Goal: Entertainment & Leisure: Consume media (video, audio)

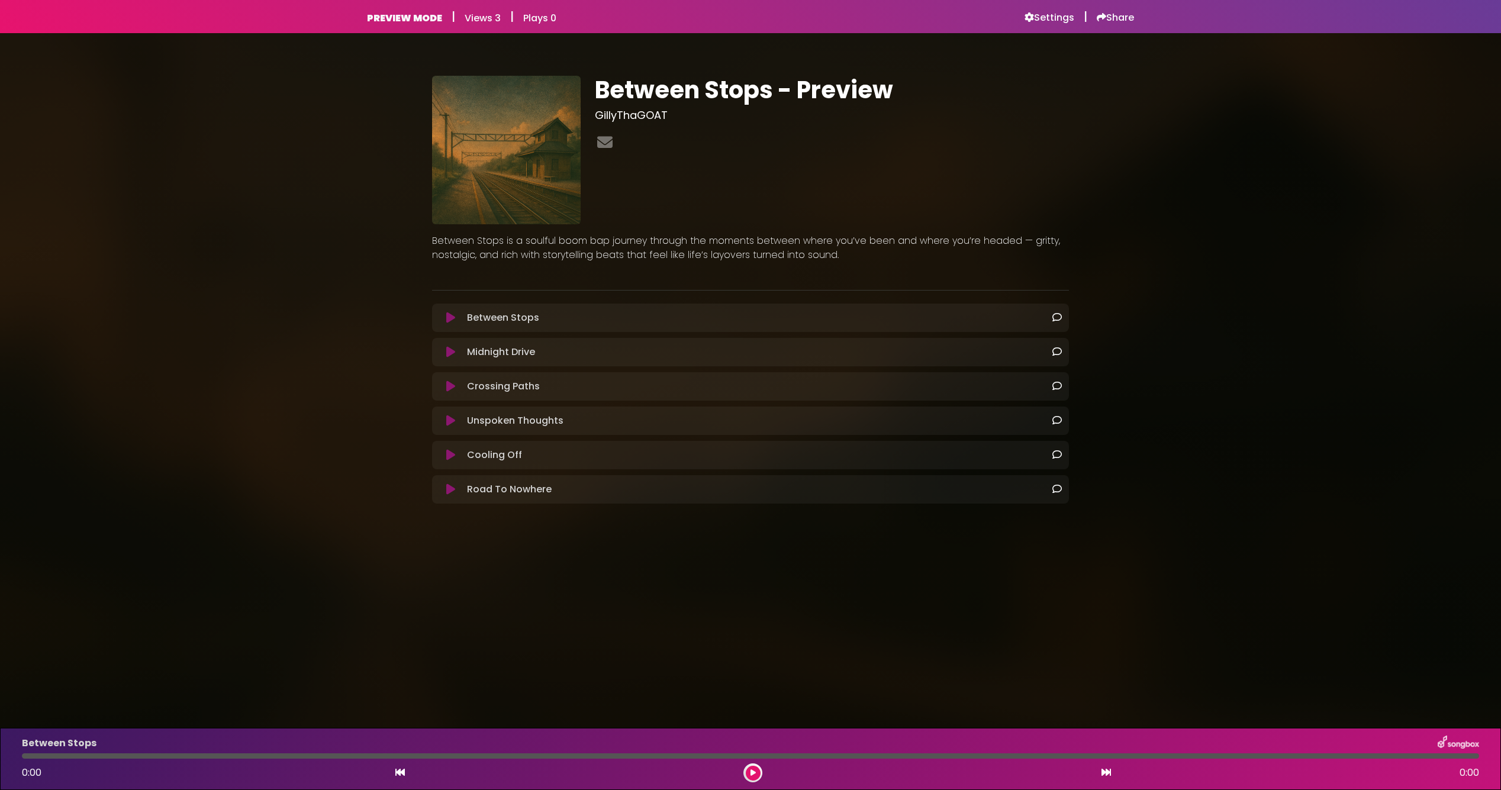
click at [446, 419] on icon at bounding box center [450, 421] width 9 height 12
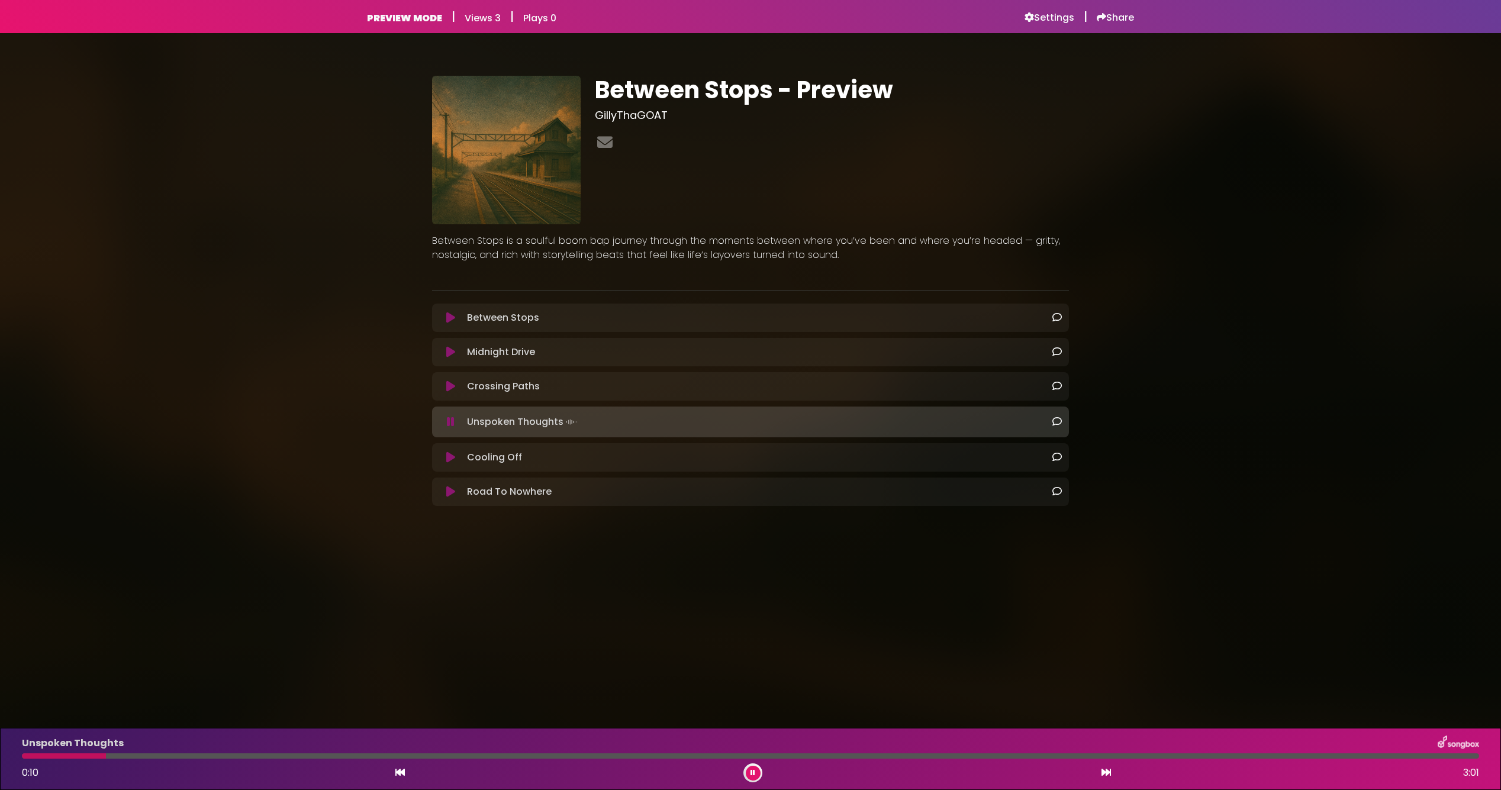
click at [447, 461] on icon at bounding box center [450, 458] width 9 height 12
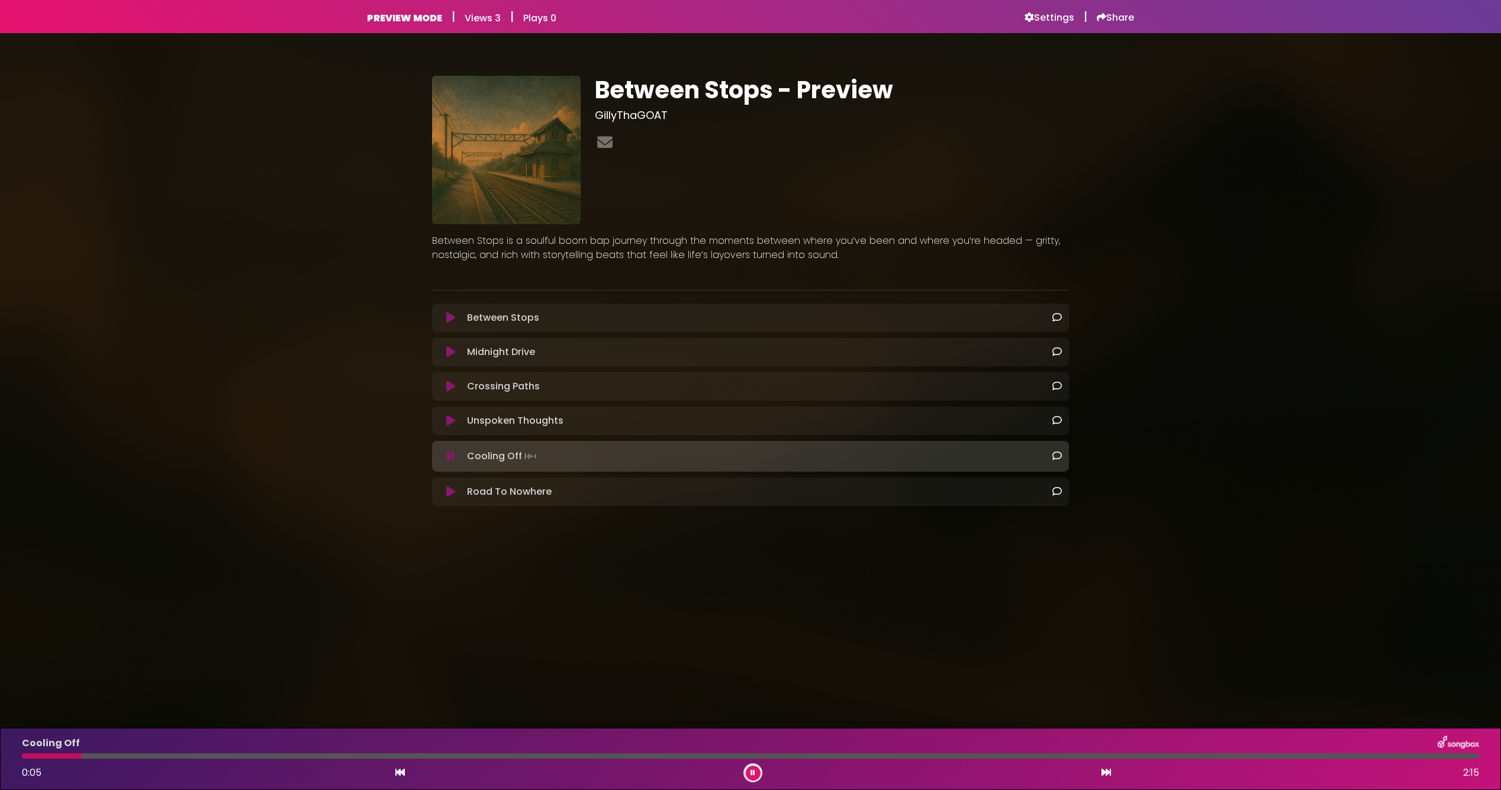
click at [449, 488] on icon at bounding box center [450, 492] width 9 height 12
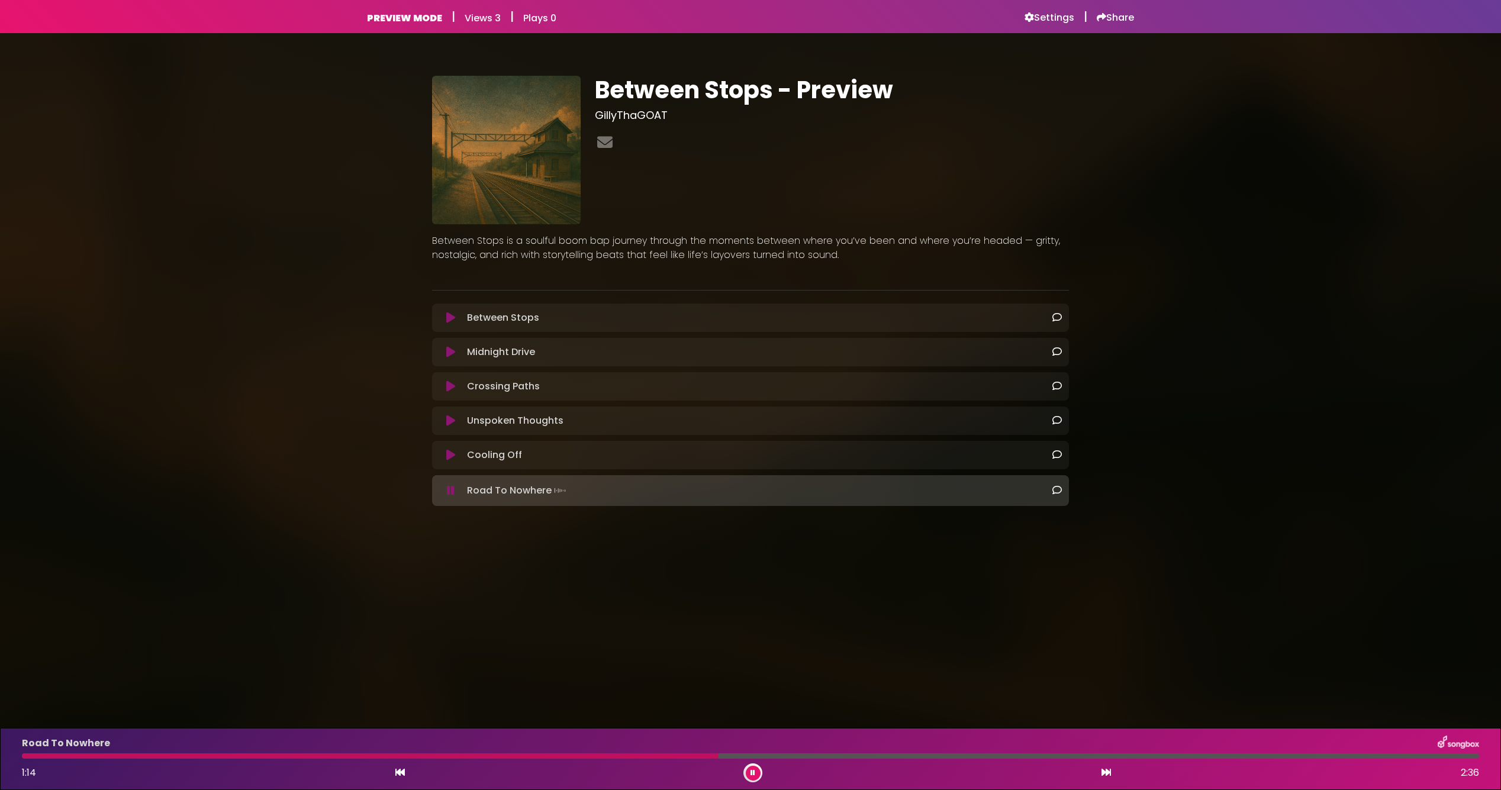
click at [751, 773] on icon at bounding box center [753, 773] width 5 height 7
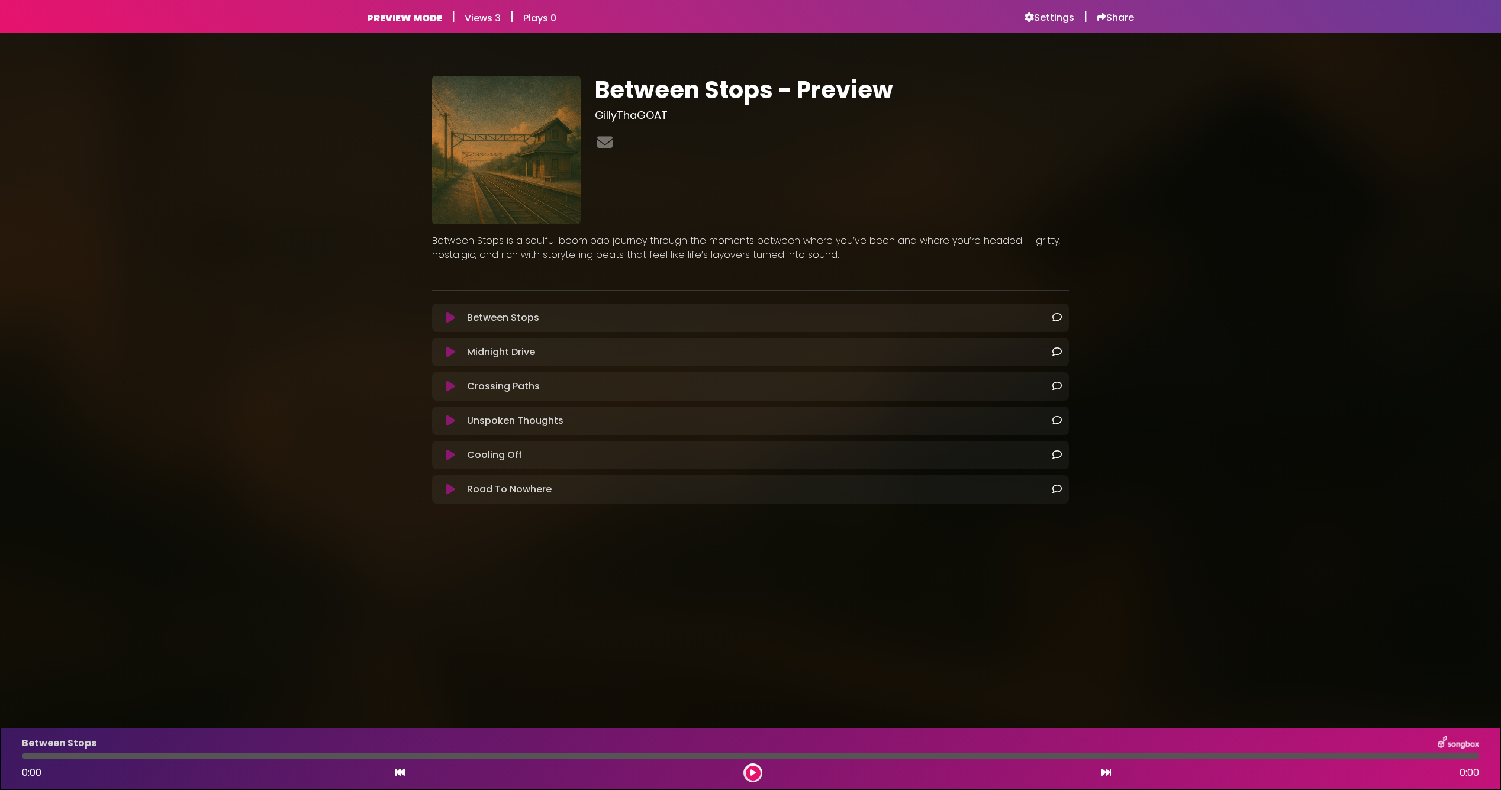
click at [452, 484] on icon at bounding box center [450, 490] width 9 height 12
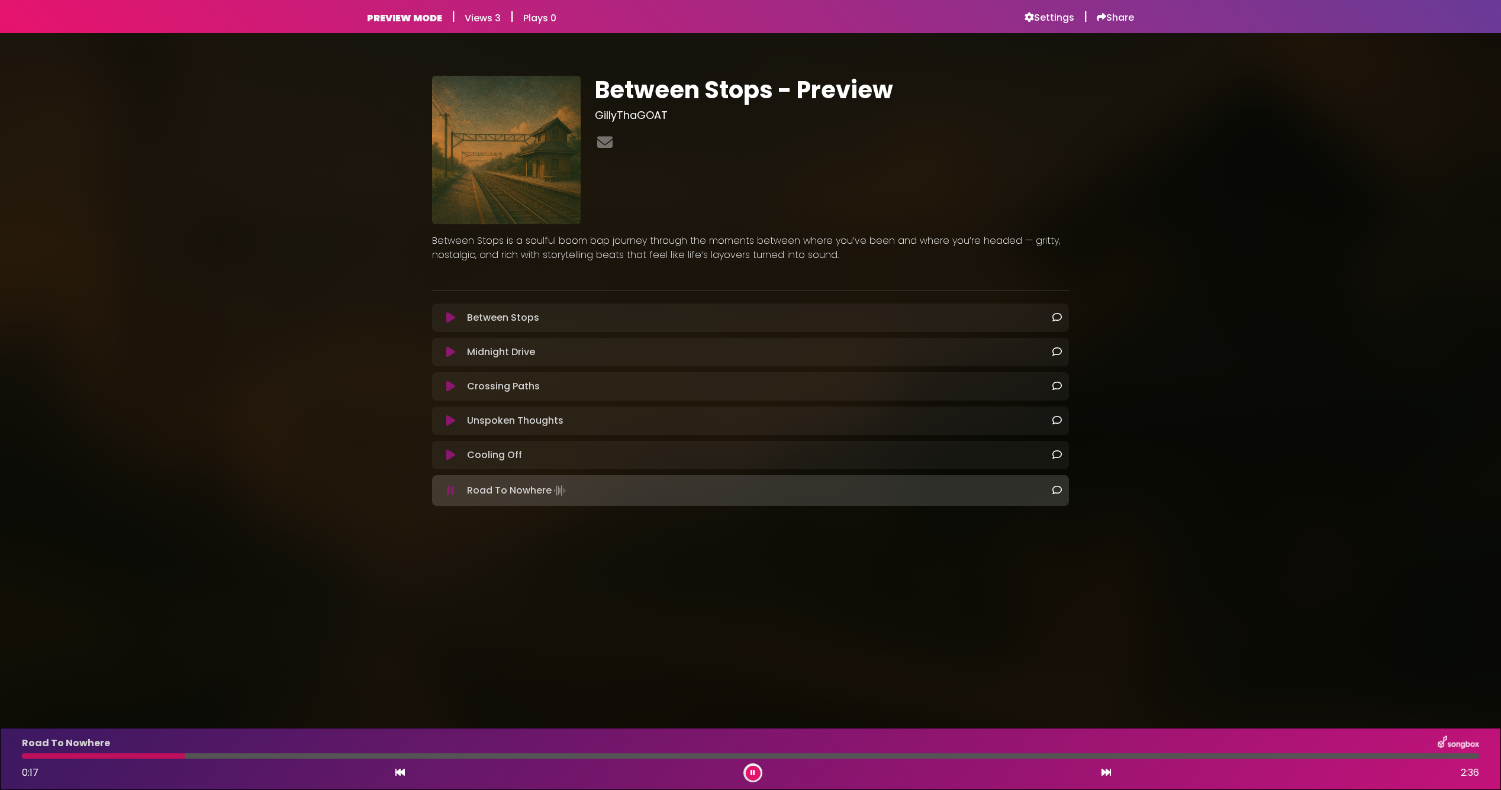
click at [450, 462] on div "Cooling Off Loading Track..." at bounding box center [750, 455] width 623 height 14
click at [450, 458] on icon at bounding box center [450, 455] width 9 height 12
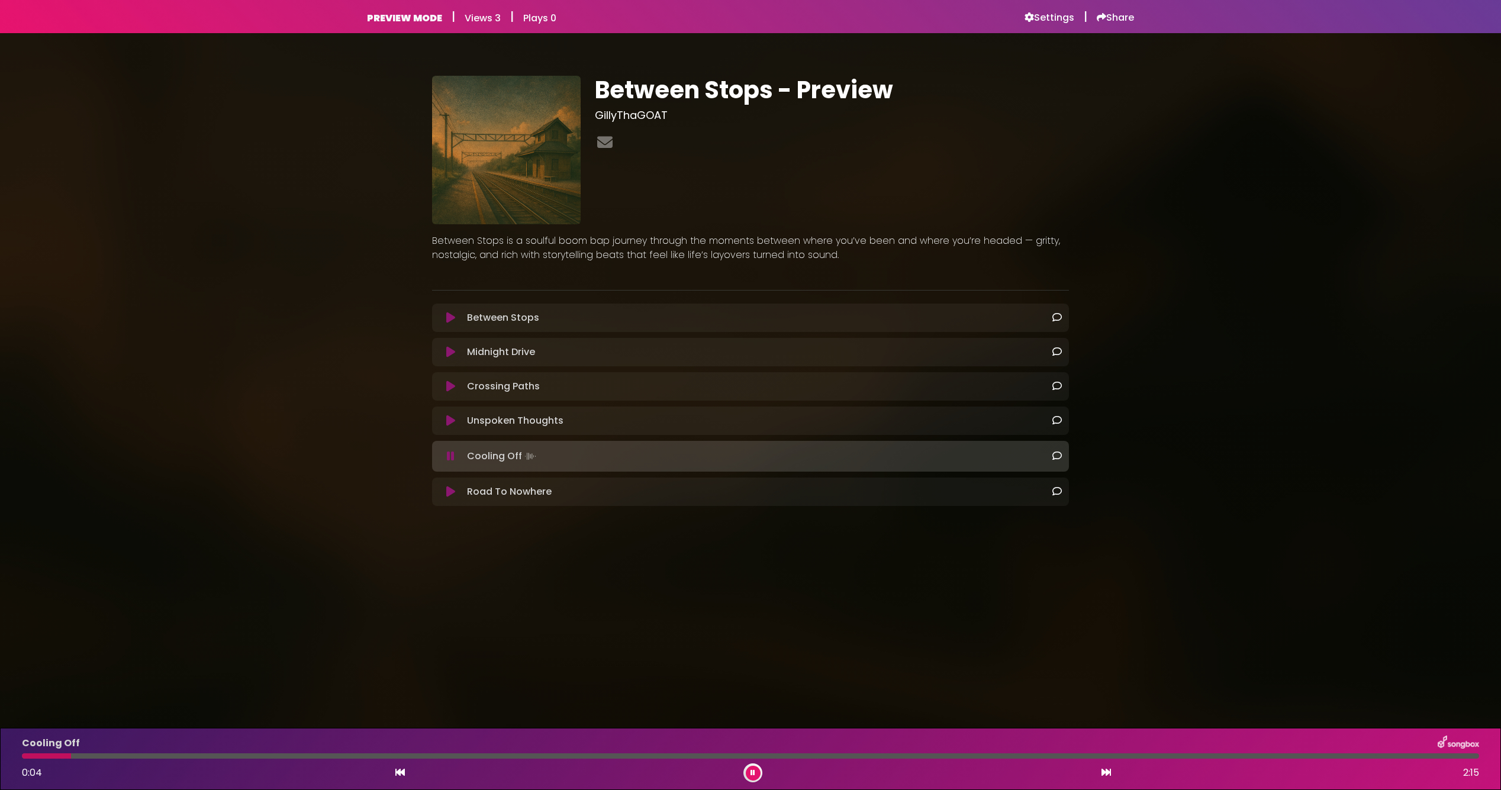
click at [451, 494] on icon at bounding box center [450, 492] width 9 height 12
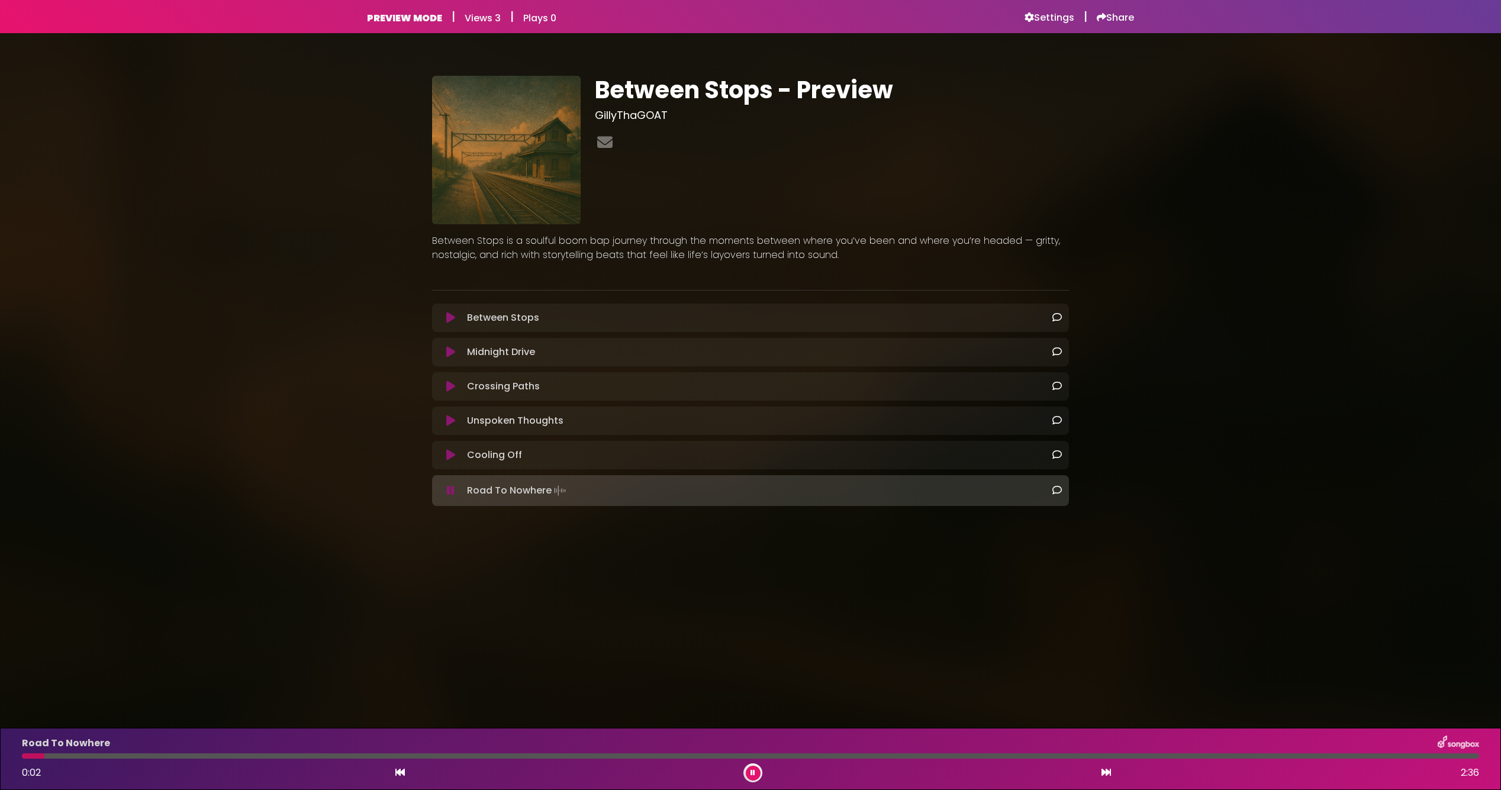
click at [758, 770] on button at bounding box center [753, 773] width 15 height 15
